Goal: Task Accomplishment & Management: Complete application form

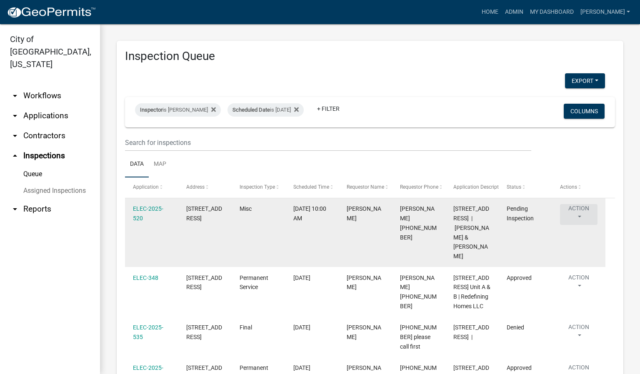
click at [582, 216] on button "Action" at bounding box center [579, 214] width 38 height 21
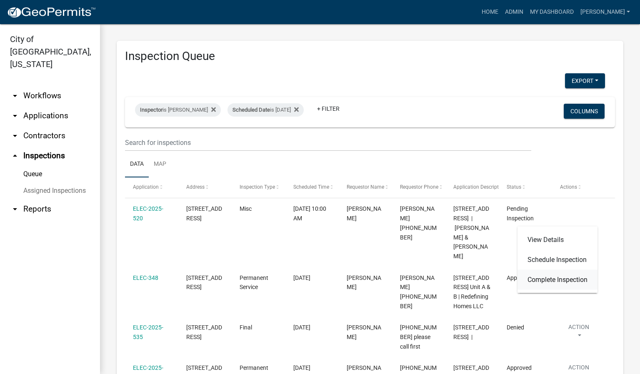
click at [551, 281] on link "Complete Inspection" at bounding box center [558, 280] width 80 height 20
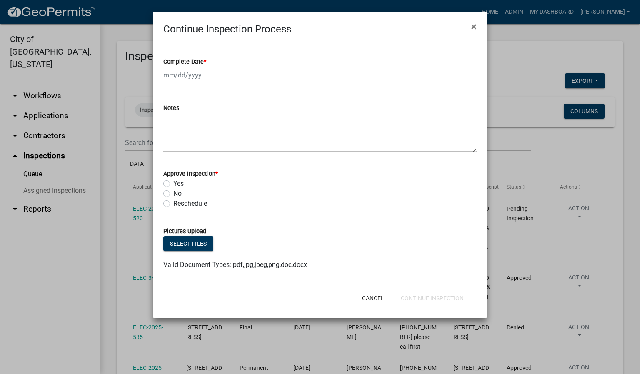
click at [205, 62] on span "*" at bounding box center [205, 61] width 3 height 7
click at [205, 67] on input "Complete Date *" at bounding box center [201, 75] width 76 height 17
select select "10"
select select "2025"
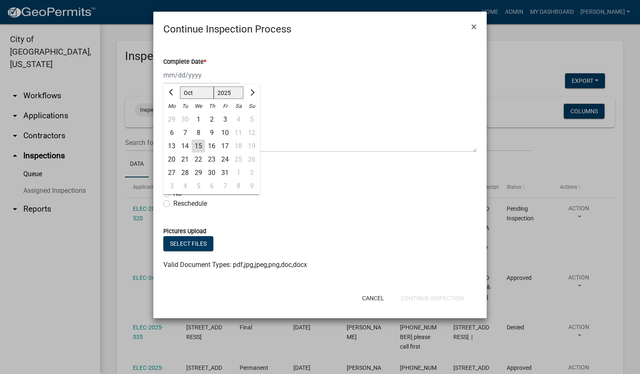
click at [196, 142] on div "15" at bounding box center [198, 146] width 13 height 13
type input "[DATE]"
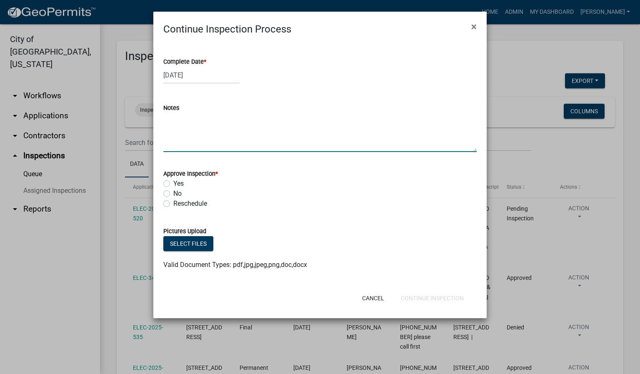
click at [167, 138] on textarea "Notes" at bounding box center [320, 132] width 314 height 39
type textarea "REPAIR RISER."
click at [173, 187] on label "Yes" at bounding box center [178, 184] width 10 height 10
click at [173, 184] on input "Yes" at bounding box center [175, 181] width 5 height 5
radio input "true"
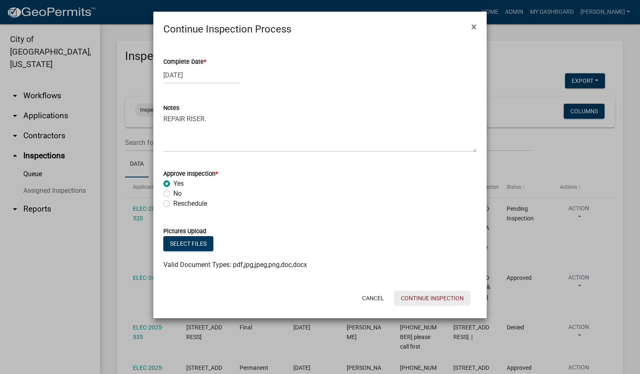
click at [413, 300] on button "Continue Inspection" at bounding box center [432, 298] width 76 height 15
